Goal: Information Seeking & Learning: Learn about a topic

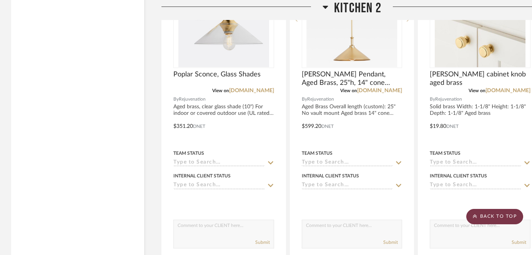
click at [507, 222] on scroll-to-top-button "BACK TO TOP" at bounding box center [494, 216] width 57 height 15
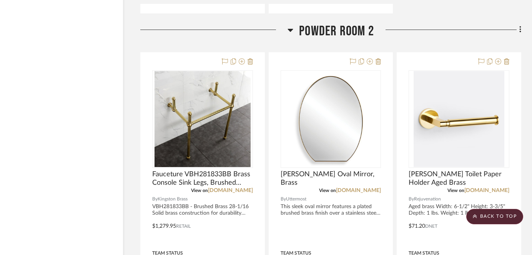
scroll to position [5470, 22]
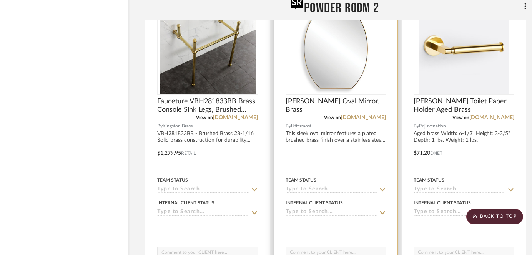
click at [336, 63] on img "0" at bounding box center [335, 46] width 96 height 96
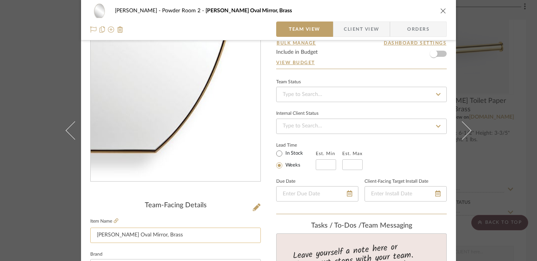
scroll to position [94, 0]
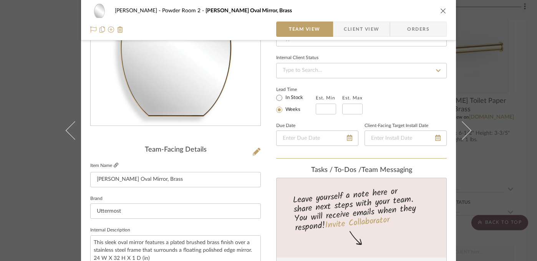
click at [114, 168] on fa-icon at bounding box center [116, 165] width 5 height 5
click at [505, 183] on div "[PERSON_NAME] Powder Room 2 [PERSON_NAME] Oval Mirror, Brass Team View Client V…" at bounding box center [268, 130] width 537 height 261
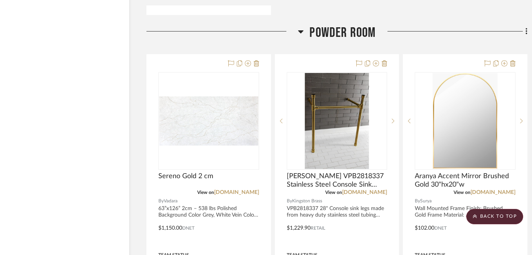
scroll to position [4714, 15]
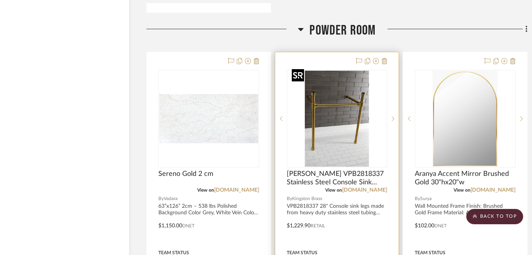
click at [330, 128] on img "0" at bounding box center [337, 119] width 96 height 96
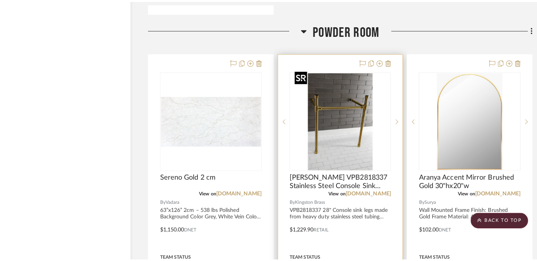
scroll to position [0, 0]
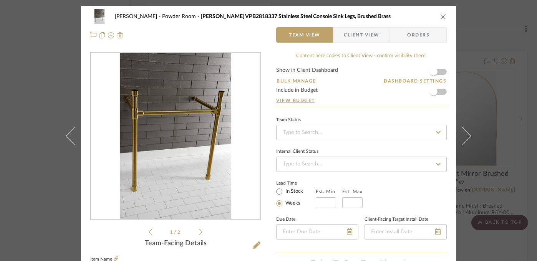
click at [199, 232] on icon at bounding box center [200, 232] width 3 height 7
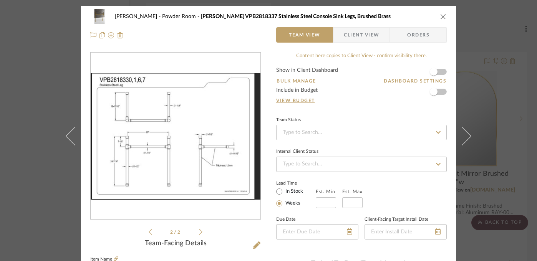
click at [149, 233] on icon at bounding box center [150, 232] width 3 height 7
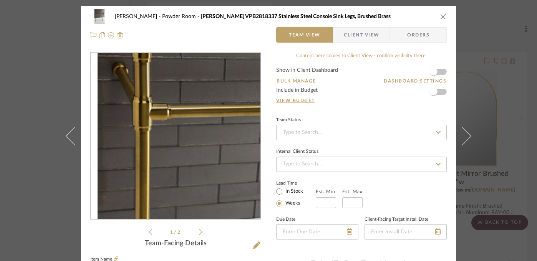
click at [143, 121] on img "0" at bounding box center [175, 136] width 167 height 167
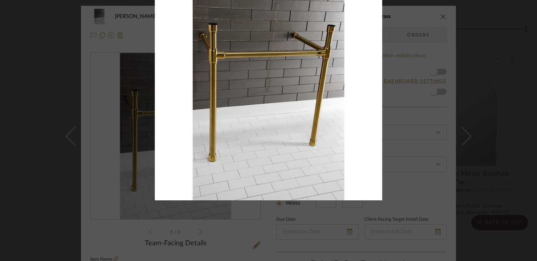
click at [474, 94] on div at bounding box center [423, 103] width 537 height 261
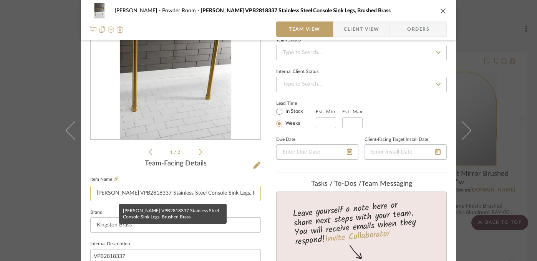
scroll to position [82, 0]
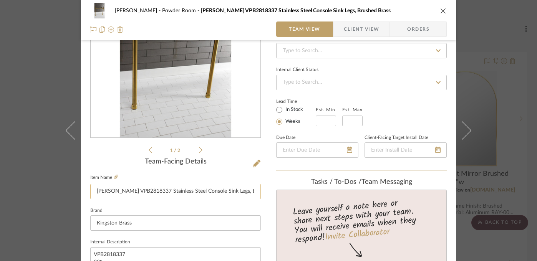
drag, startPoint x: 93, startPoint y: 193, endPoint x: 148, endPoint y: 193, distance: 54.2
click at [148, 193] on input "[PERSON_NAME] VPB2818337 Stainless Steel Console Sink Legs, Brushed Brass" at bounding box center [175, 191] width 171 height 15
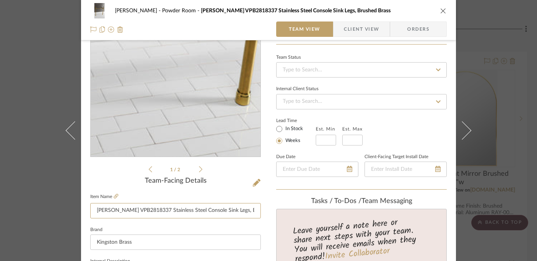
scroll to position [33, 0]
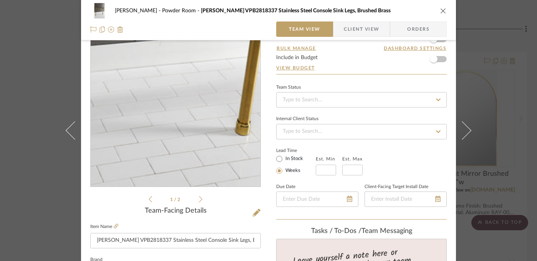
click at [183, 97] on img "0" at bounding box center [175, 103] width 167 height 167
